Goal: Task Accomplishment & Management: Manage account settings

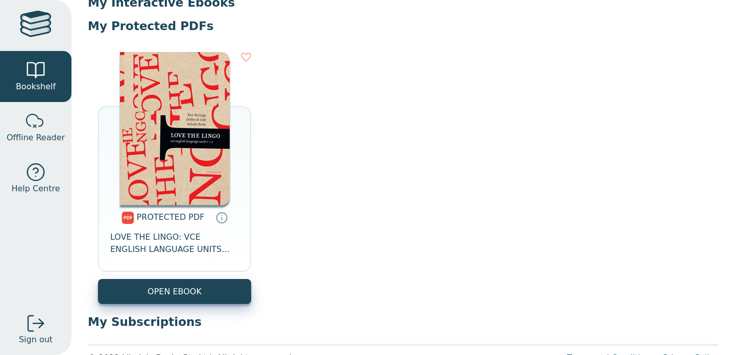
scroll to position [112, 0]
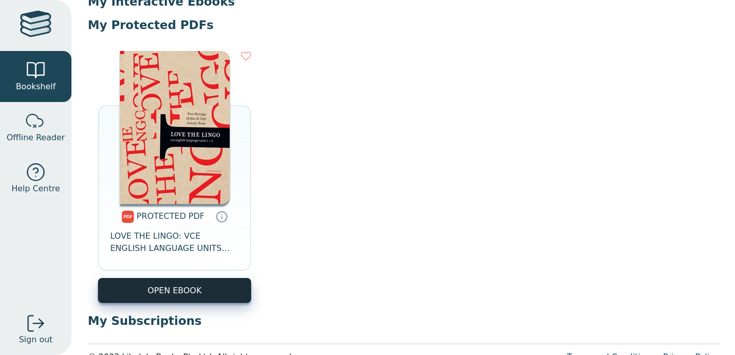
click at [186, 298] on link "OPEN EBOOK" at bounding box center [174, 290] width 153 height 25
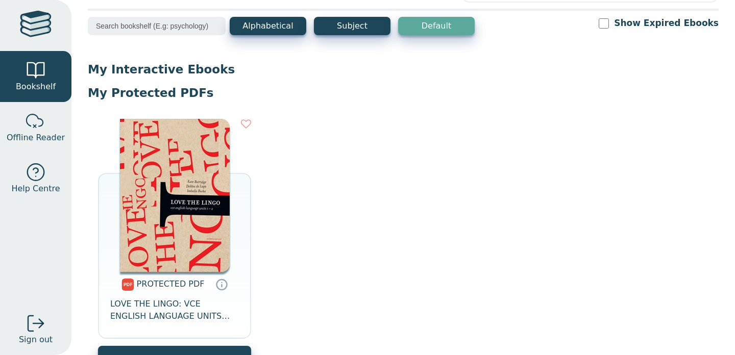
scroll to position [0, 0]
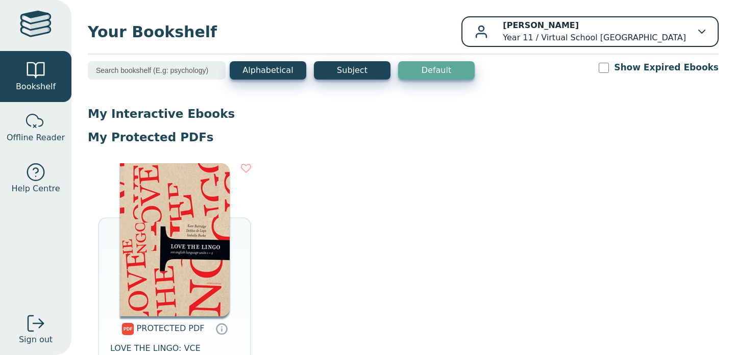
click at [578, 21] on b "[PERSON_NAME]" at bounding box center [540, 25] width 76 height 10
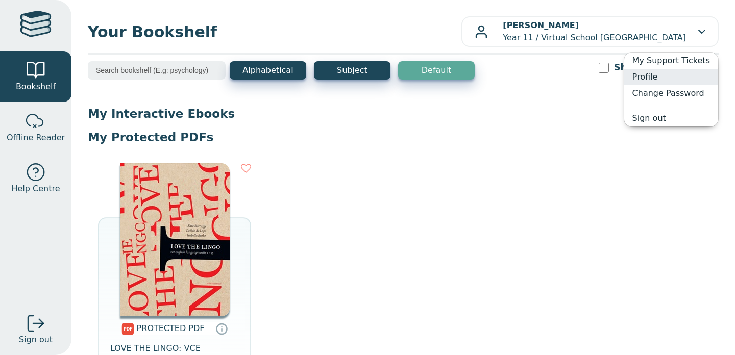
click at [643, 75] on link "Profile" at bounding box center [671, 77] width 94 height 16
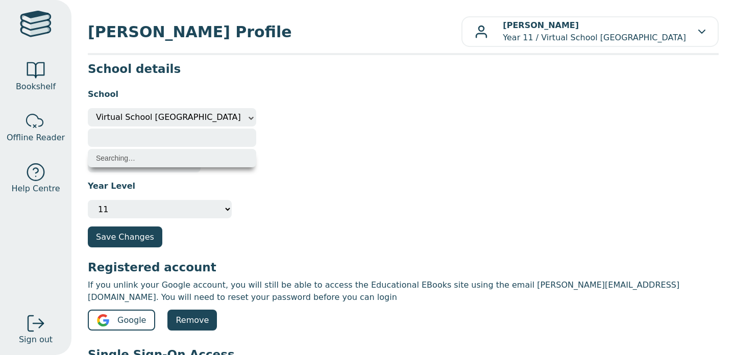
click at [133, 117] on span "Virtual School Victoria" at bounding box center [172, 117] width 152 height 18
click at [305, 113] on div "School Other Virtual School Victoria Virtual School Victoria" at bounding box center [403, 104] width 631 height 46
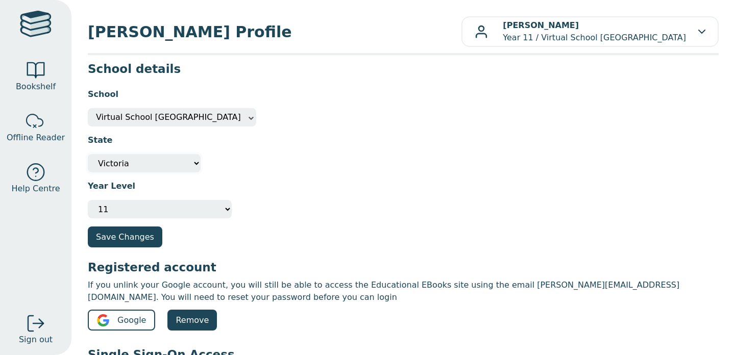
click at [147, 159] on select "Not Specified Australian Capital Territory International New South Wales Northe…" at bounding box center [144, 163] width 113 height 18
click at [166, 209] on select "Please select your year level Not Specified 7 8 9 10 11 12" at bounding box center [160, 209] width 144 height 18
click at [35, 23] on div at bounding box center [36, 26] width 32 height 30
